Goal: Information Seeking & Learning: Learn about a topic

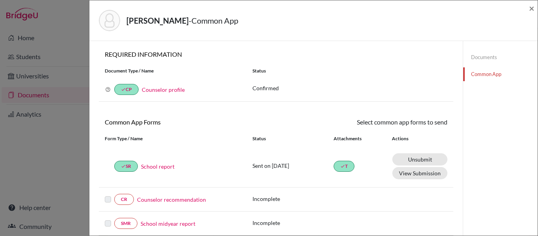
scroll to position [177, 0]
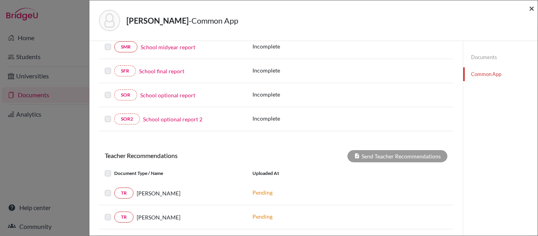
click at [531, 9] on span "×" at bounding box center [532, 7] width 6 height 11
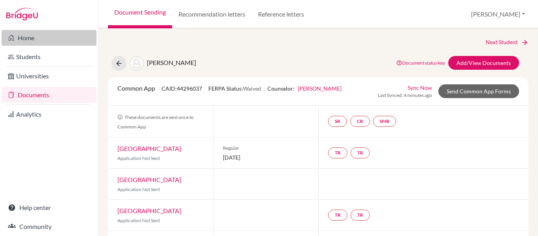
click at [30, 38] on link "Home" at bounding box center [49, 38] width 95 height 16
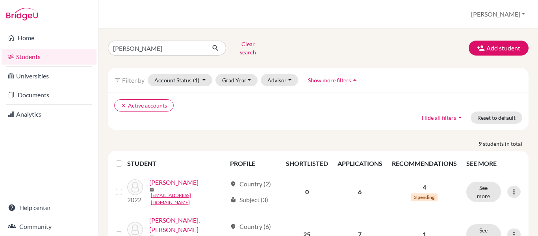
type input "inestroza"
click at [214, 44] on icon "submit" at bounding box center [216, 48] width 8 height 8
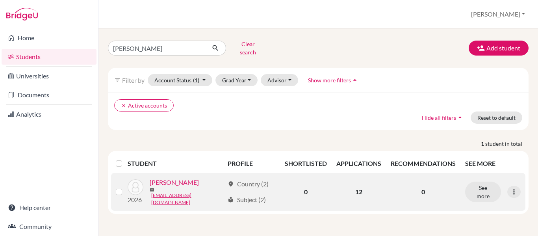
click at [163, 182] on link "Inestroza, Rafael" at bounding box center [174, 182] width 49 height 9
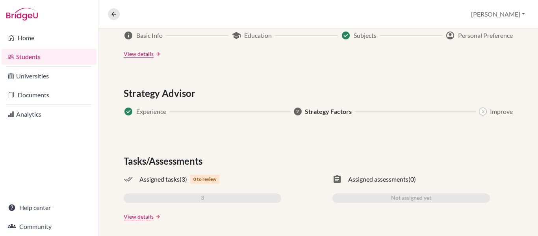
scroll to position [455, 0]
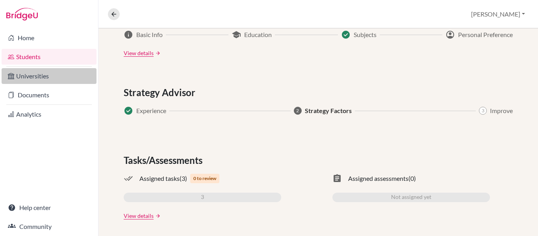
click at [32, 76] on link "Universities" at bounding box center [49, 76] width 95 height 16
